Goal: Task Accomplishment & Management: Manage account settings

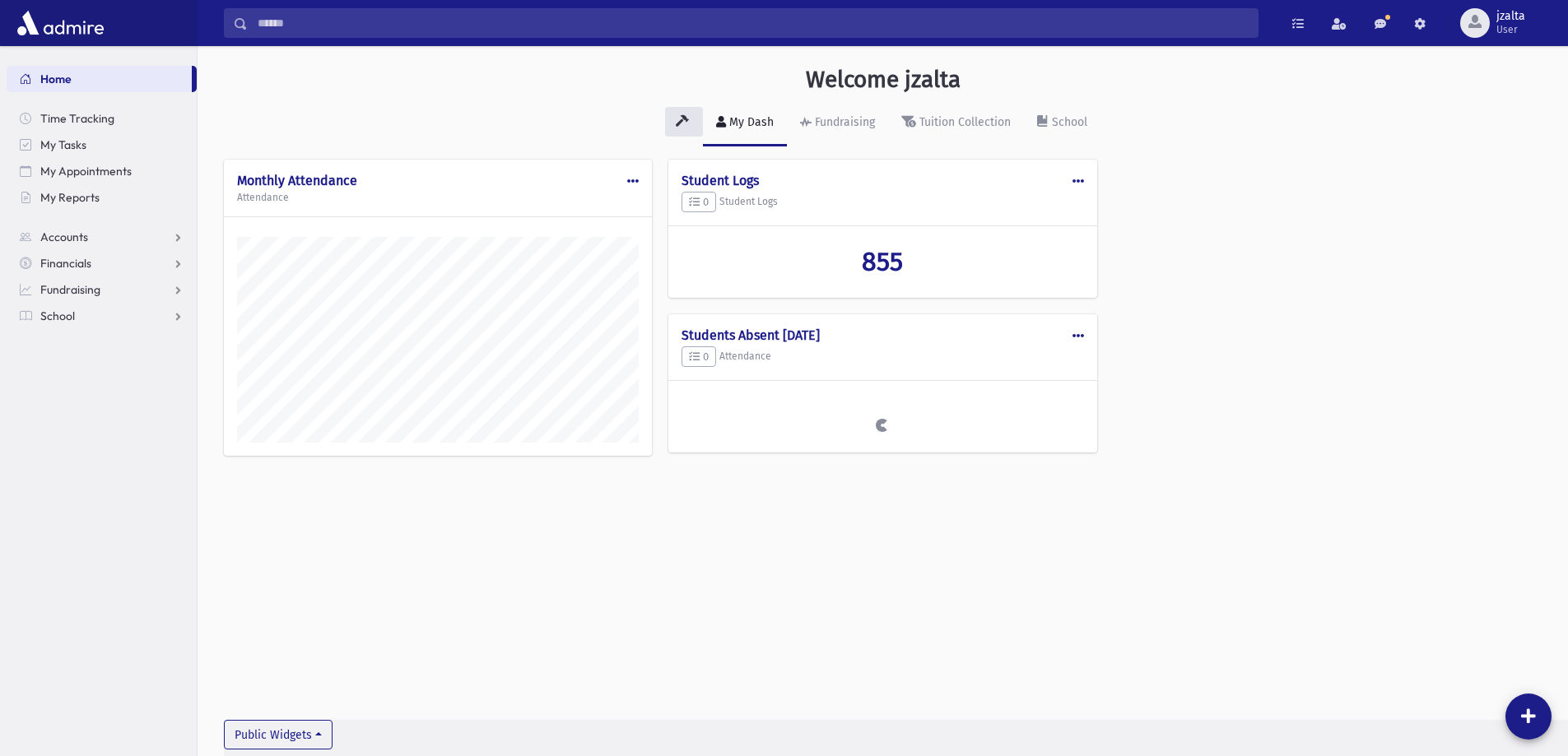
scroll to position [747, 1370]
click at [81, 77] on link "Home" at bounding box center [99, 78] width 185 height 26
click at [1508, 24] on span "User" at bounding box center [1511, 30] width 29 height 14
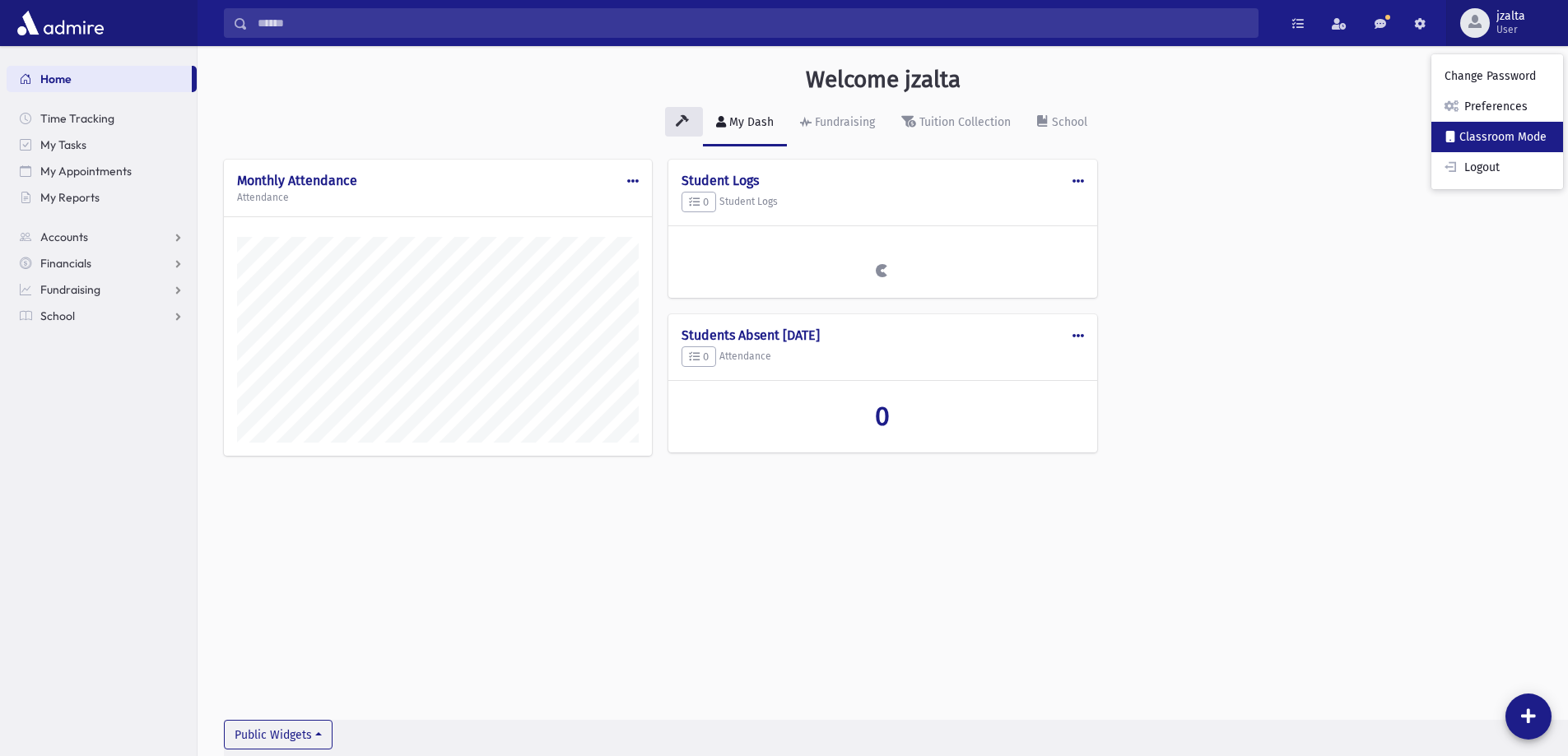
scroll to position [747, 1370]
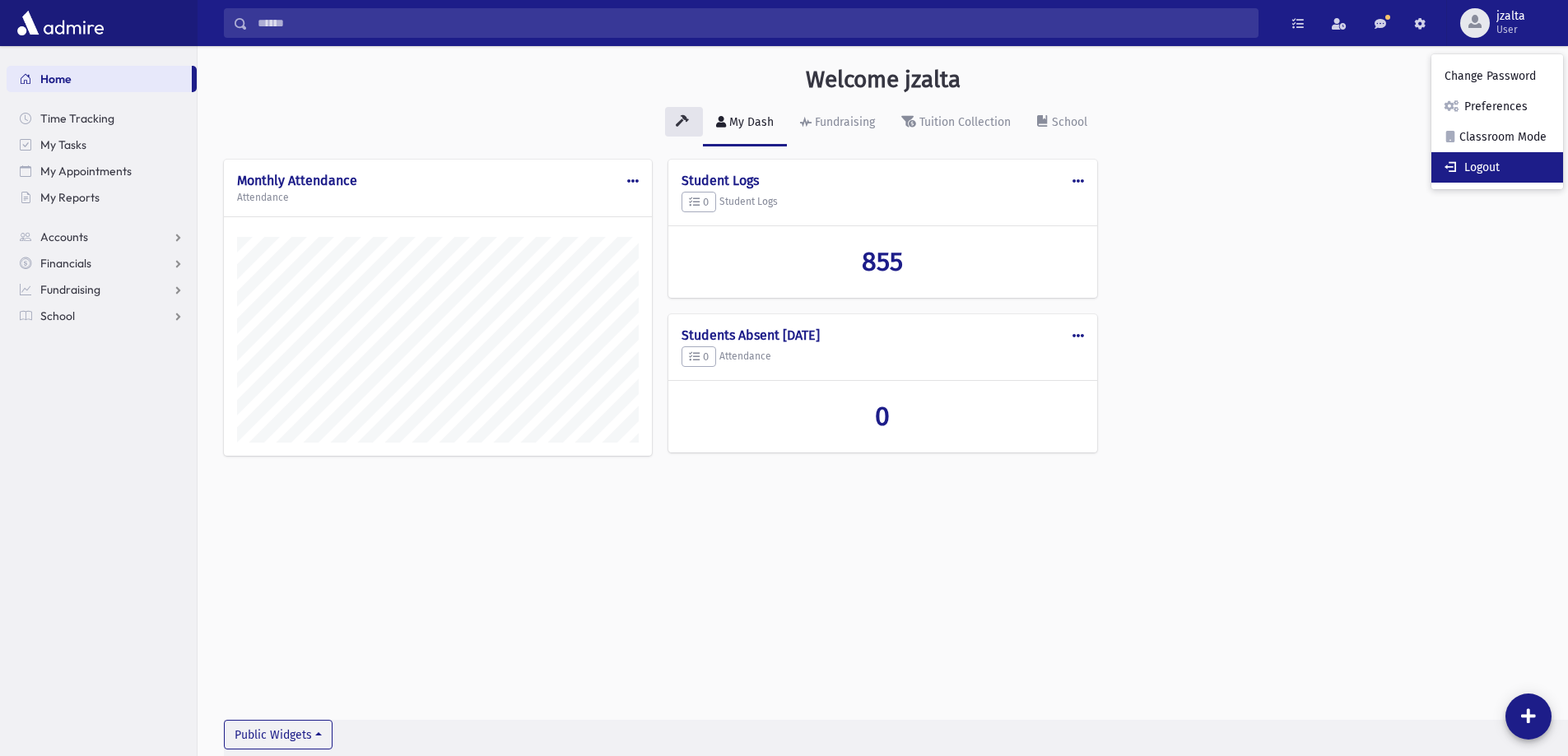
click at [1497, 171] on link "Logout" at bounding box center [1497, 168] width 131 height 31
click at [1545, 27] on button "jzalta Admin" at bounding box center [1507, 23] width 122 height 46
click at [1506, 233] on link "Manage Logins" at bounding box center [1498, 242] width 131 height 31
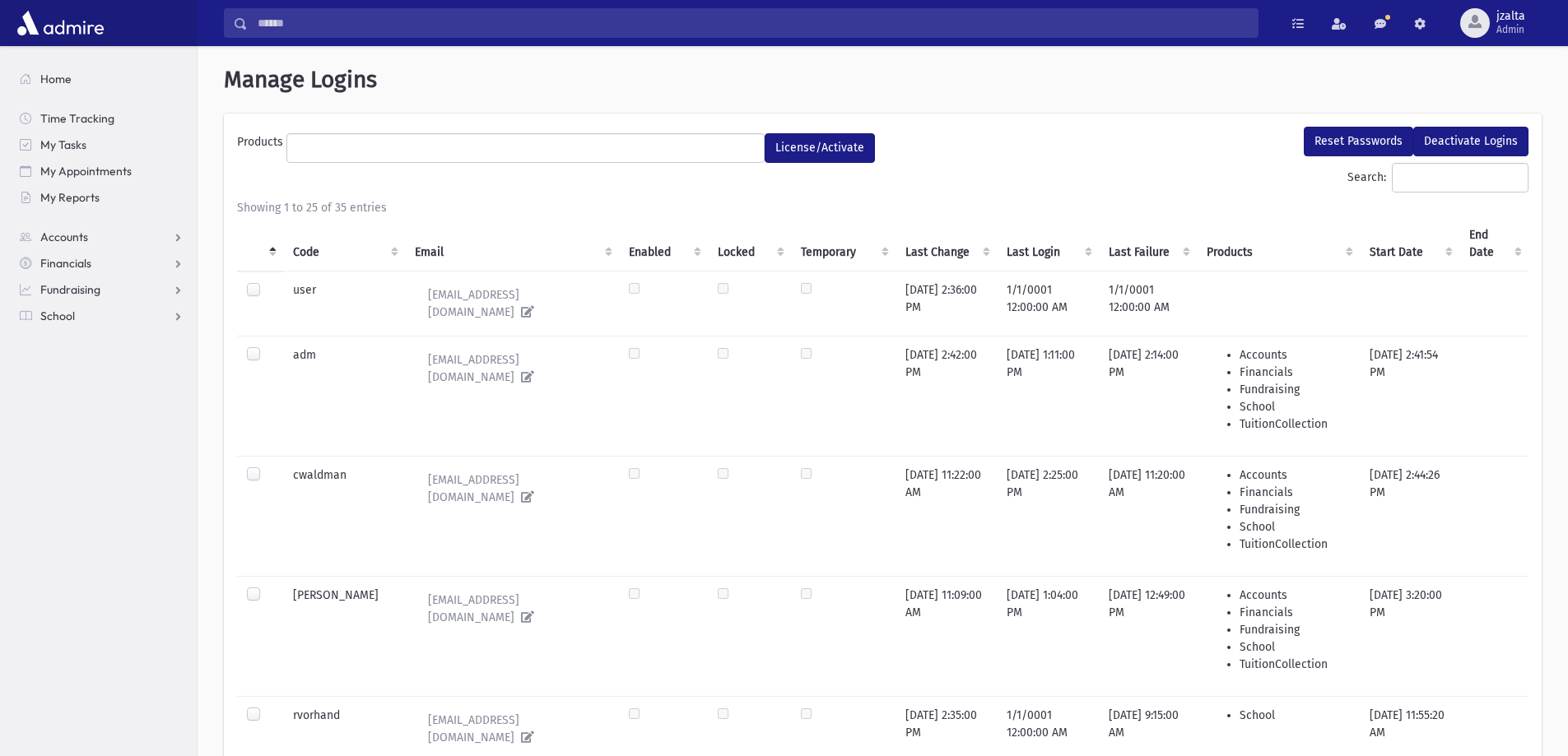
select select
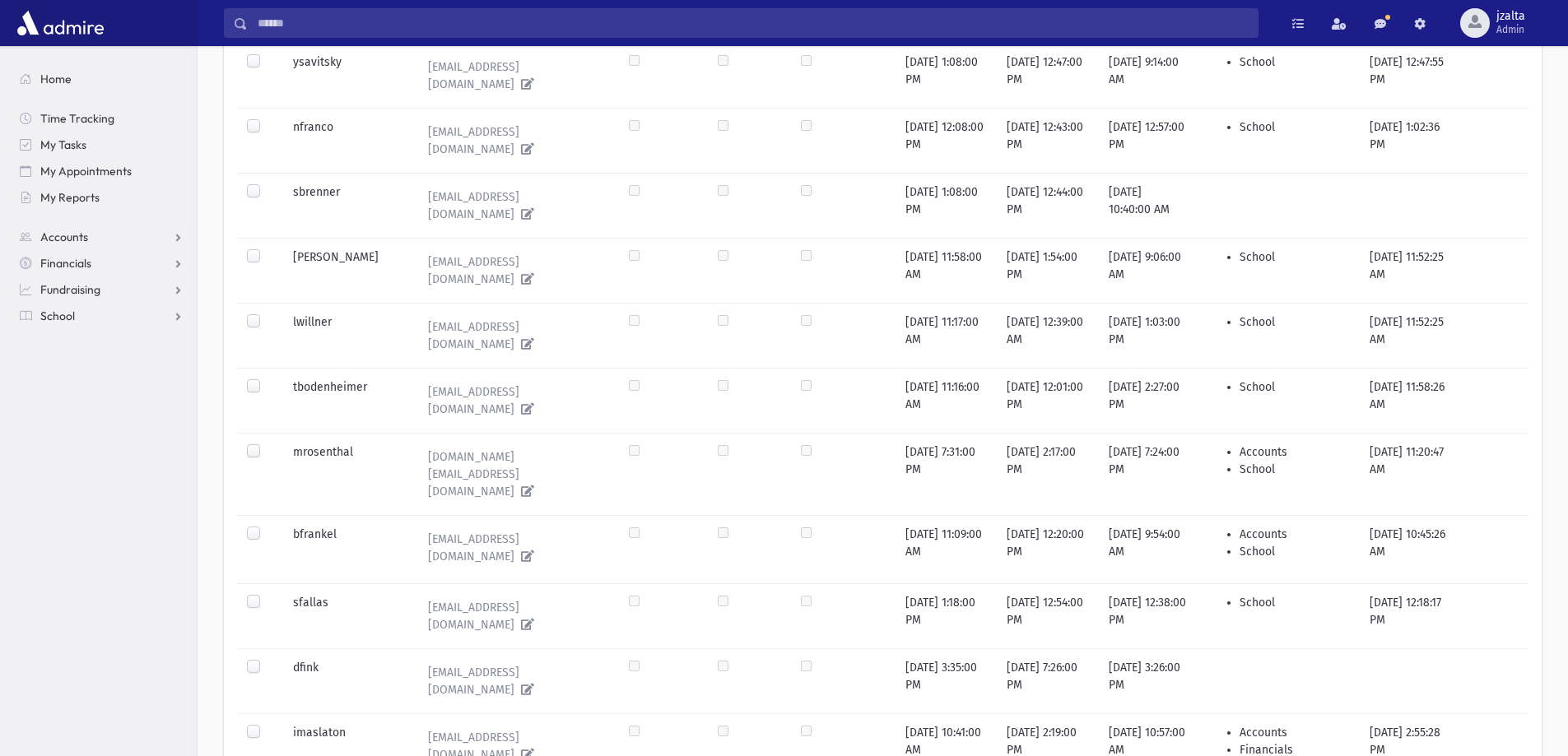
scroll to position [1407, 0]
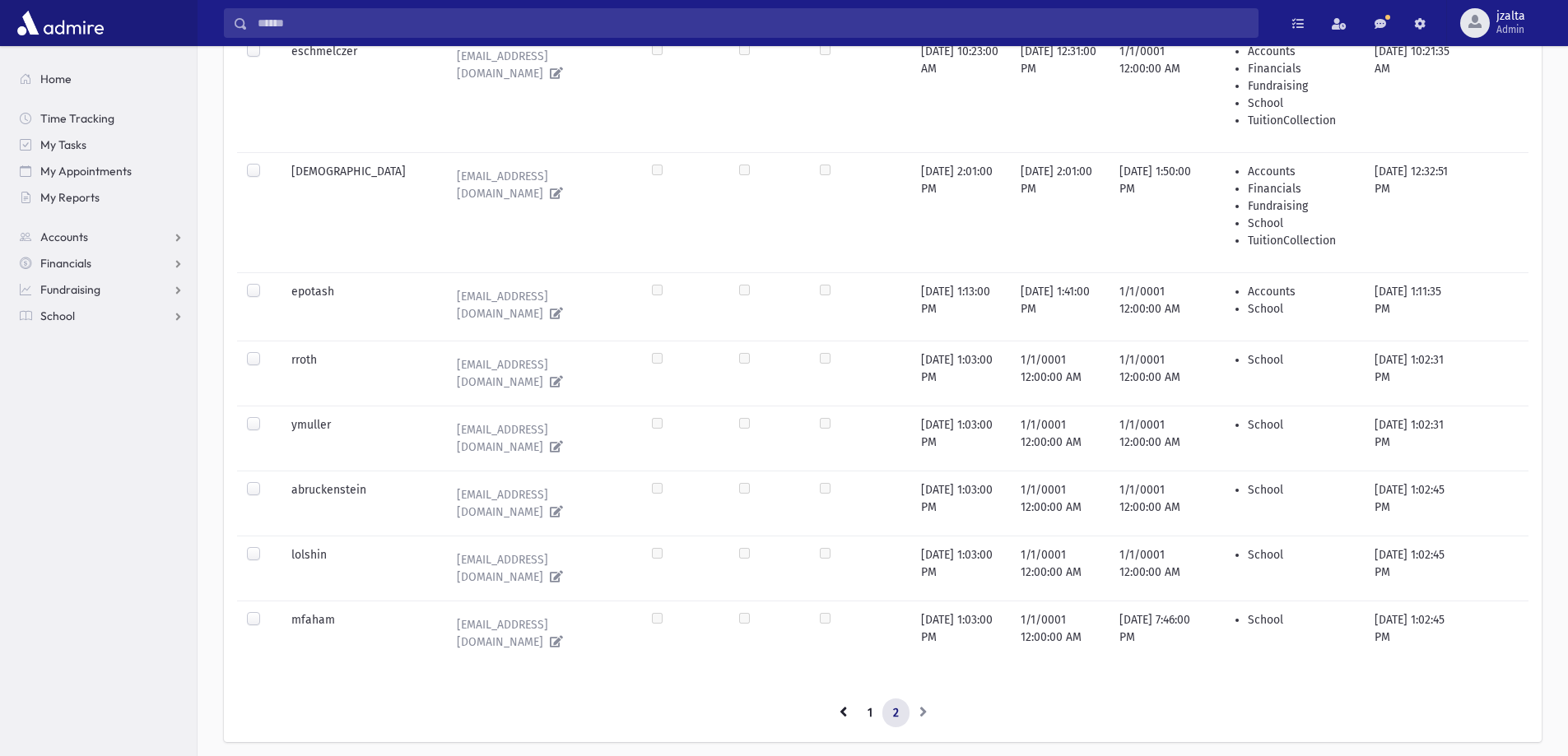
click at [233, 580] on div "**********" at bounding box center [883, 216] width 1318 height 1053
click at [239, 601] on td at bounding box center [260, 621] width 44 height 40
click at [266, 611] on label at bounding box center [266, 611] width 0 height 0
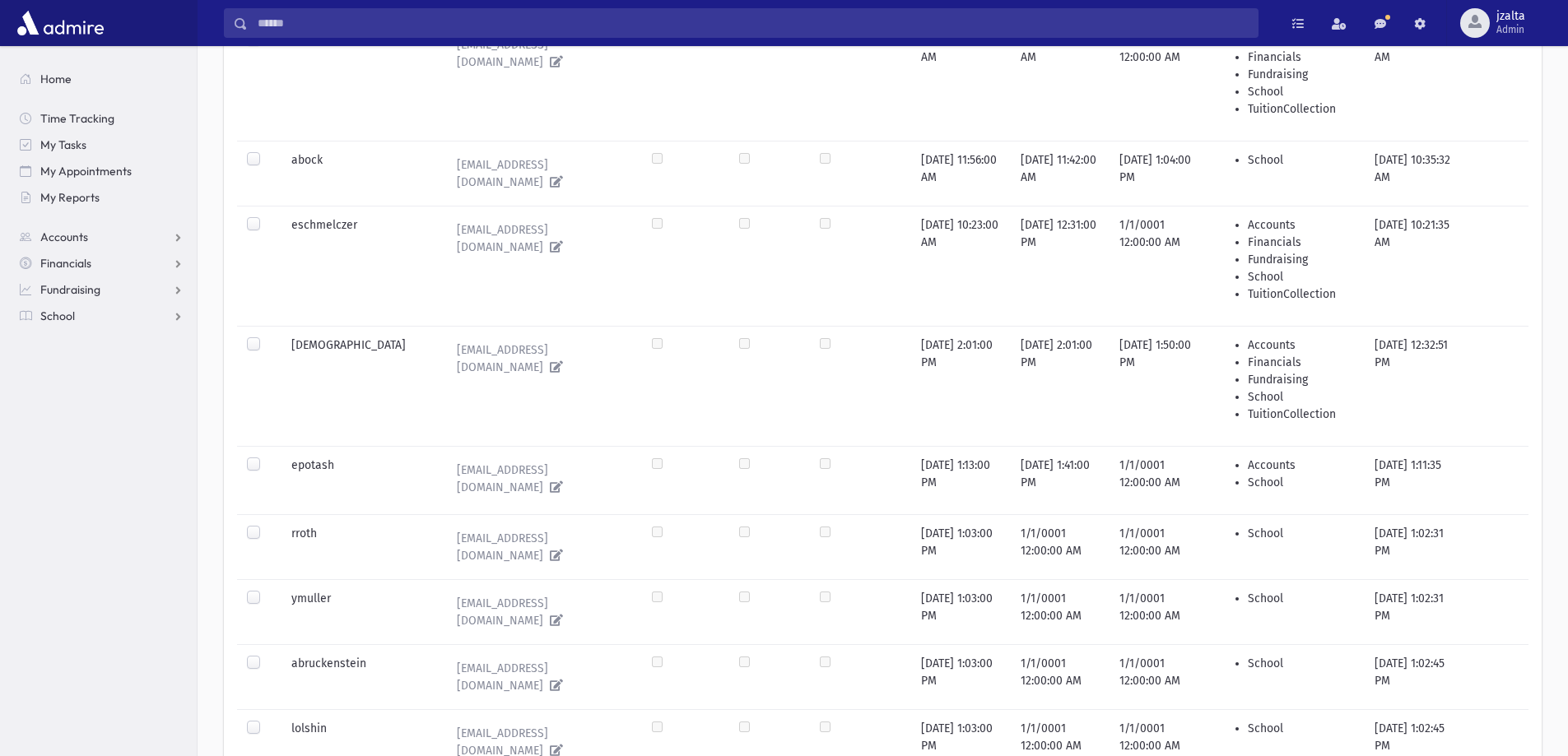
scroll to position [0, 0]
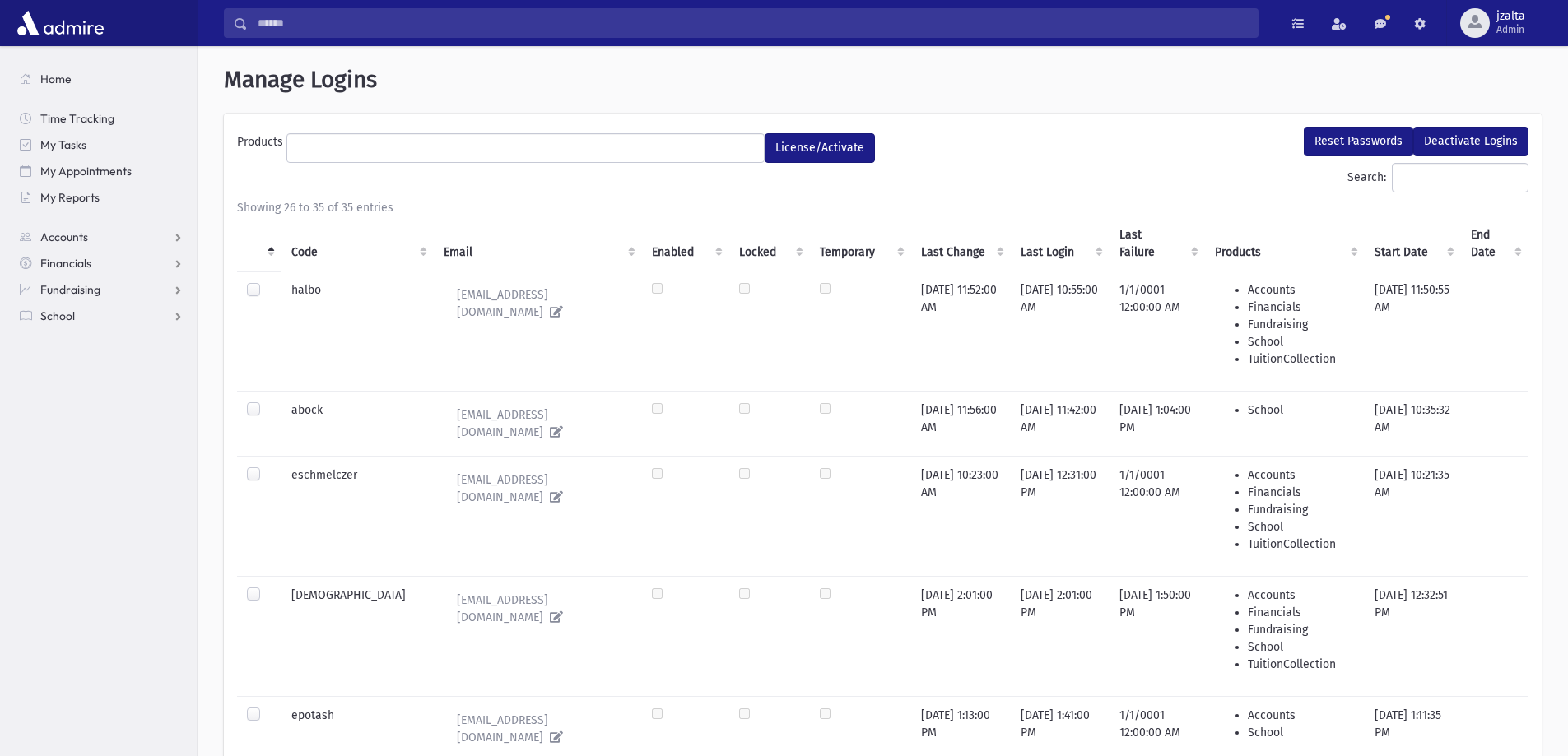
click at [1358, 122] on div "**********" at bounding box center [883, 640] width 1318 height 1053
click at [1362, 137] on button "Reset Passwords" at bounding box center [1358, 141] width 109 height 30
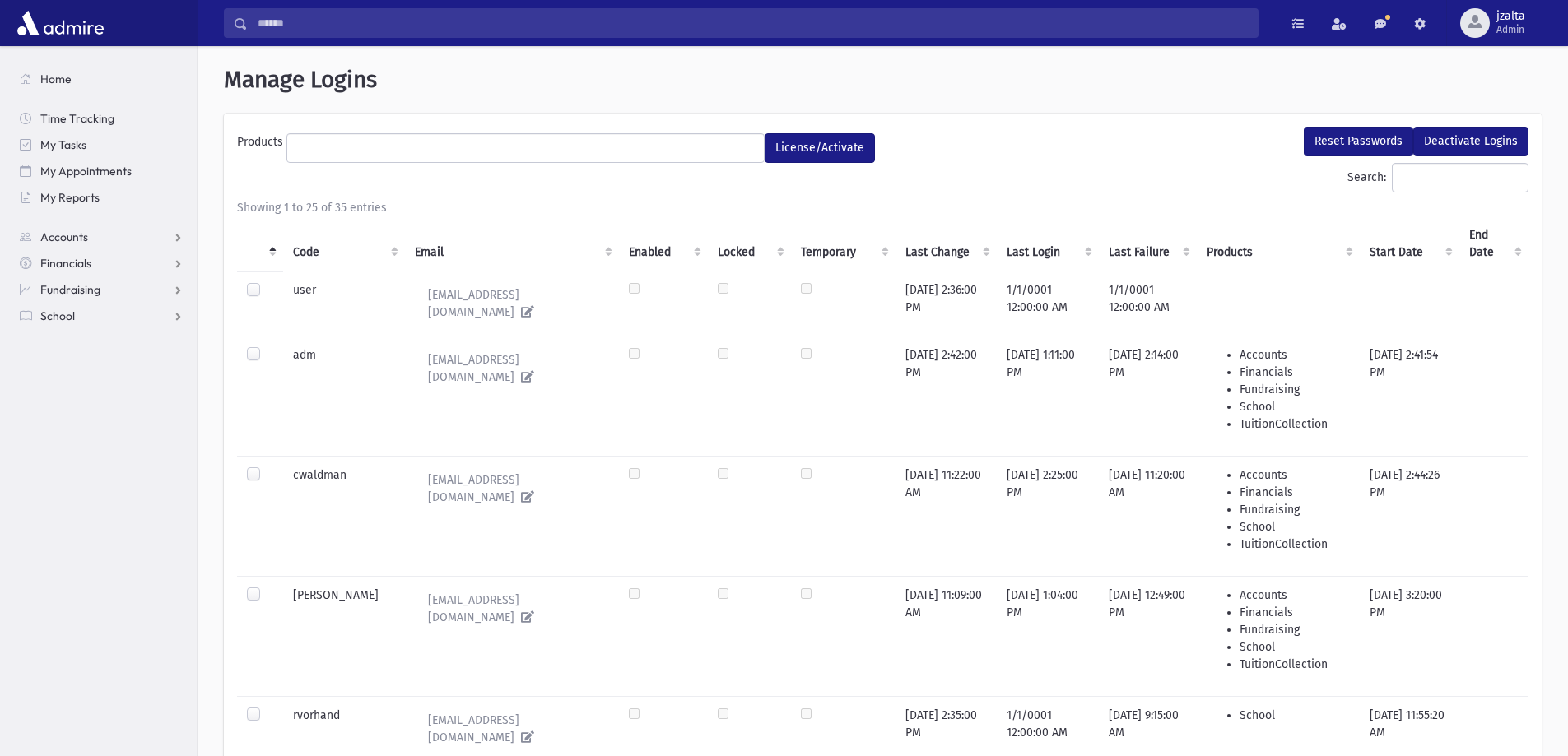
select select
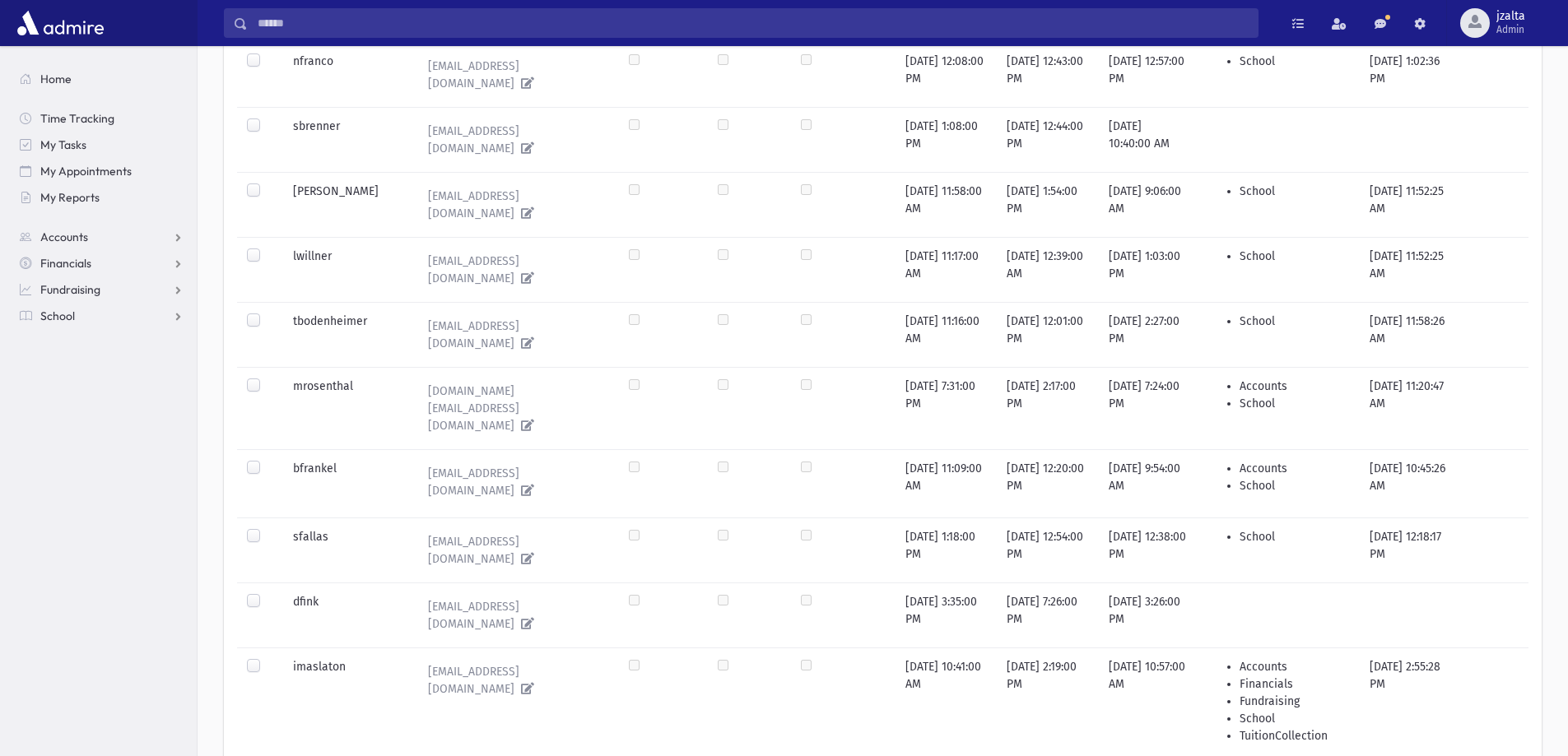
scroll to position [1407, 0]
